Goal: Communication & Community: Participate in discussion

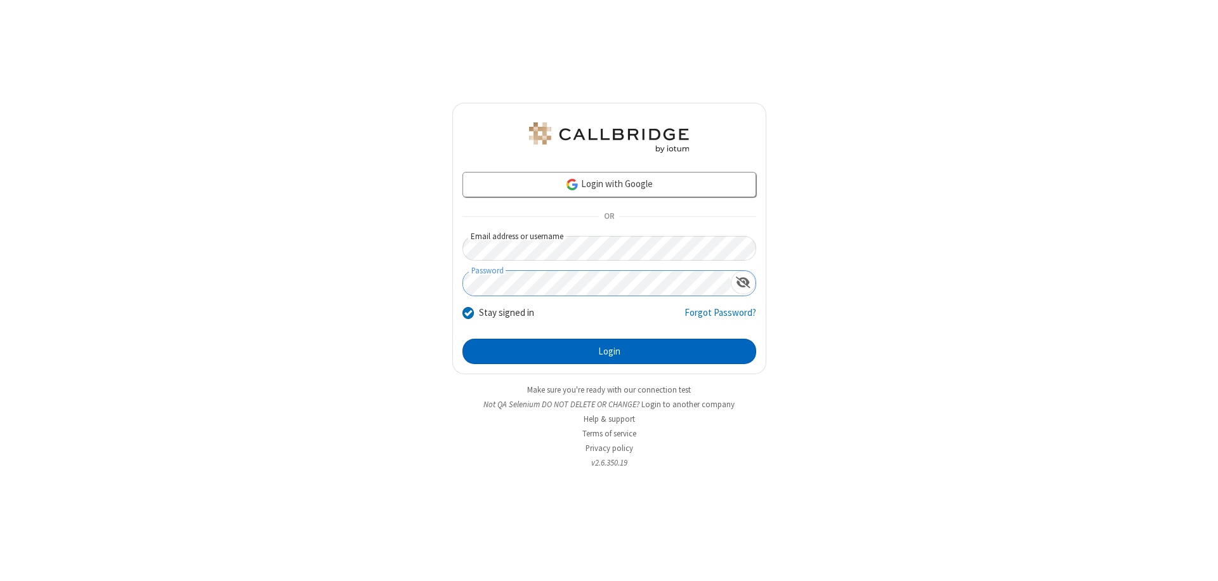
click at [609, 351] on button "Login" at bounding box center [609, 351] width 294 height 25
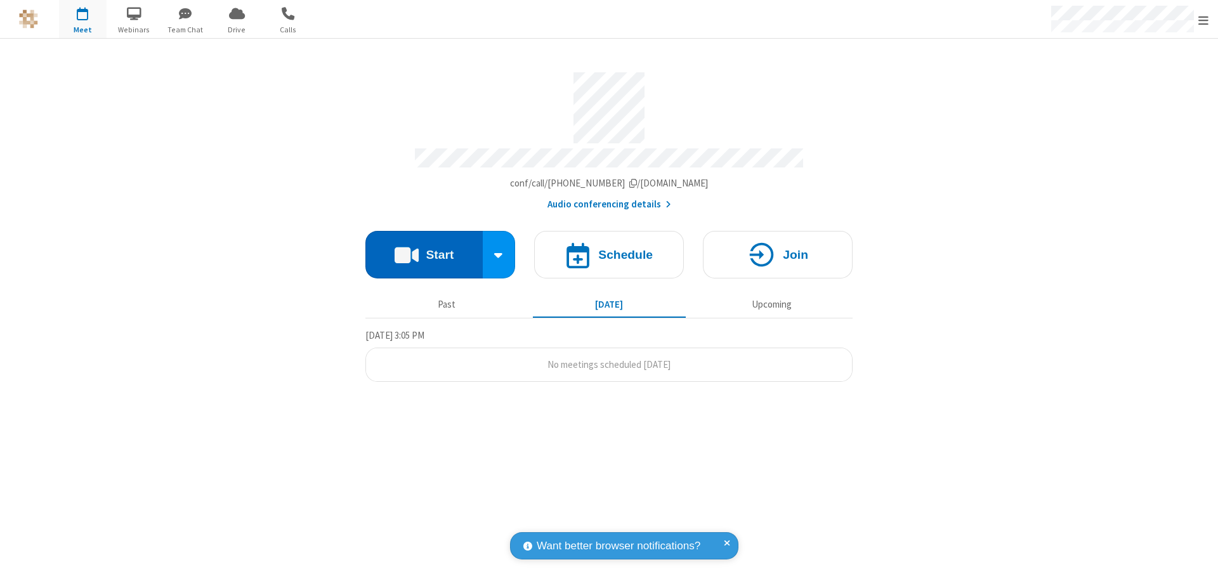
click at [424, 249] on button "Start" at bounding box center [423, 255] width 117 height 48
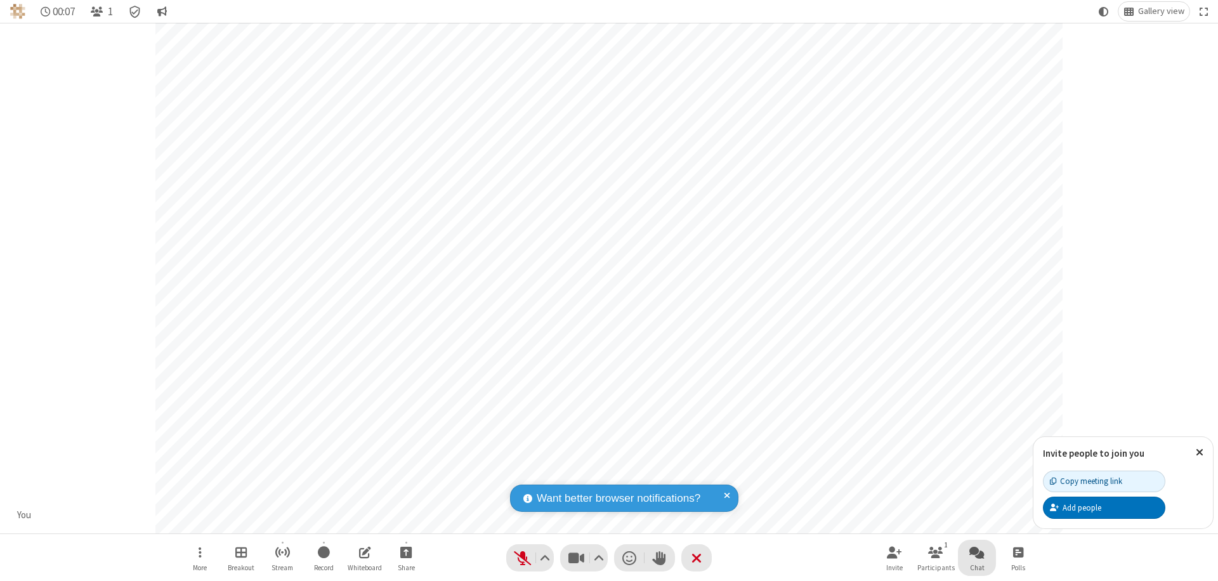
click at [977, 552] on span "Open chat" at bounding box center [976, 552] width 15 height 16
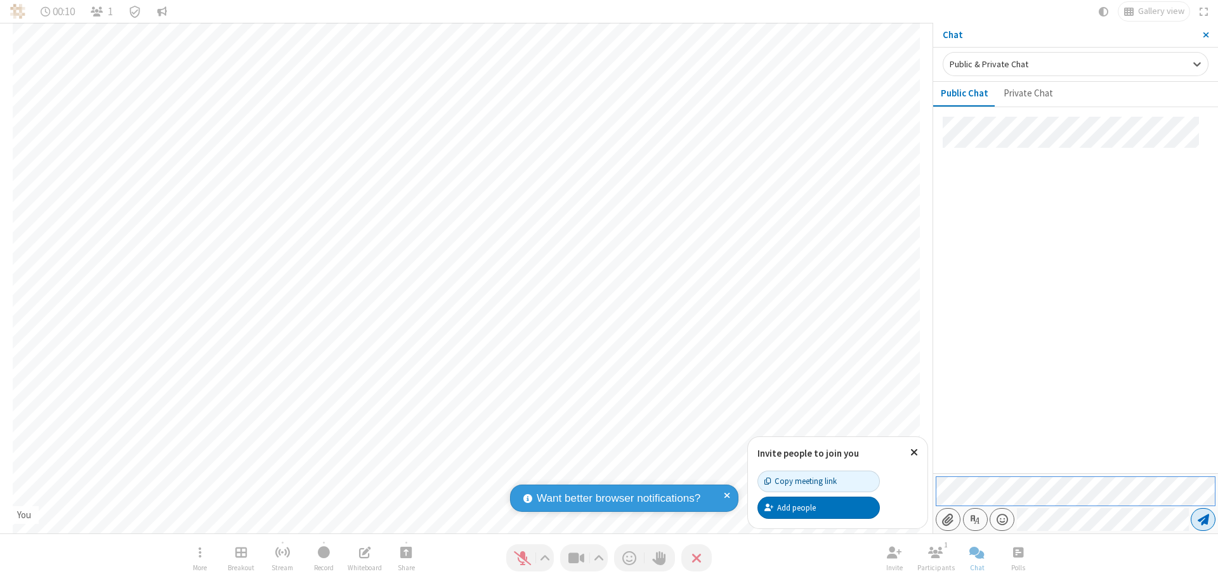
click at [1202, 519] on span "Send message" at bounding box center [1202, 519] width 11 height 13
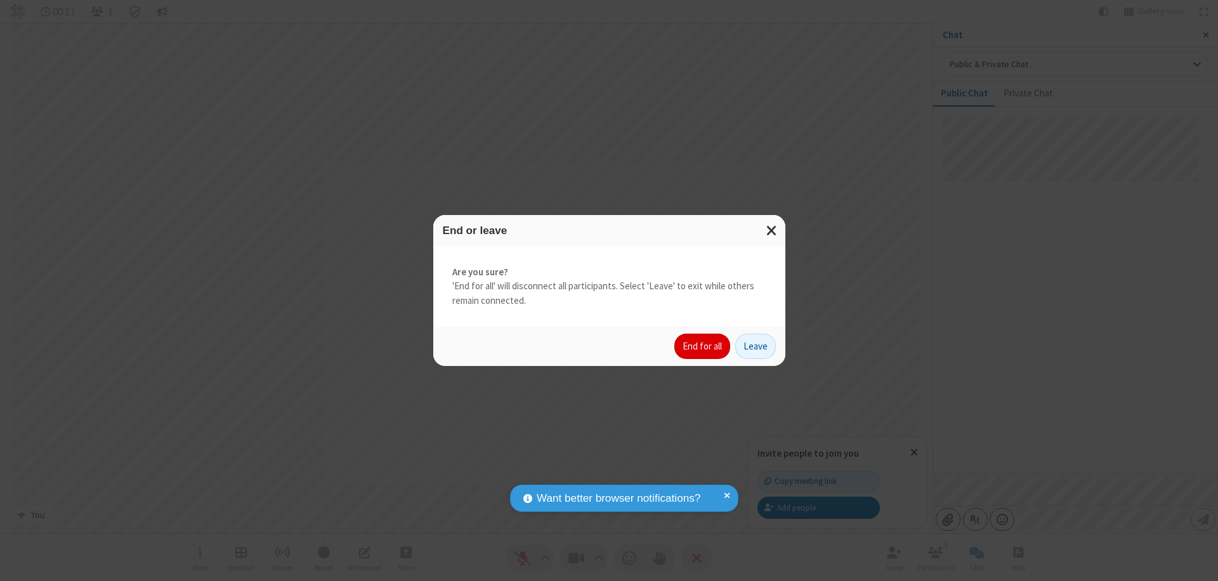
click at [703, 346] on button "End for all" at bounding box center [702, 346] width 56 height 25
